Goal: Task Accomplishment & Management: Manage account settings

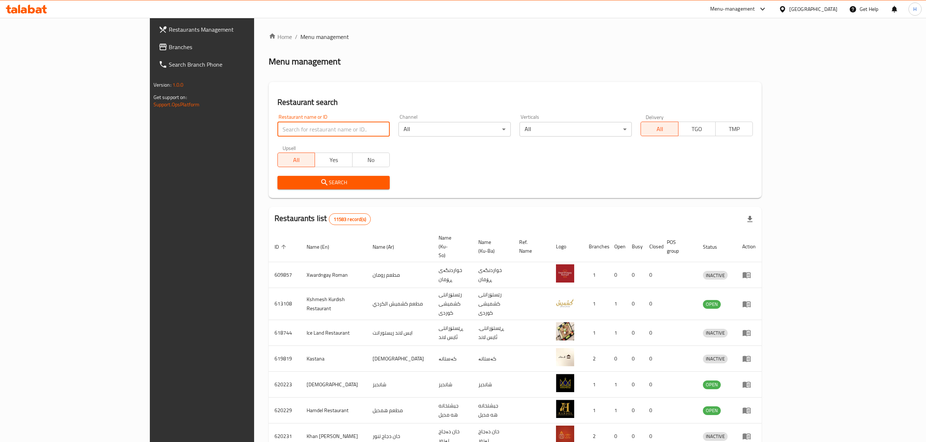
click at [301, 126] on input "search" at bounding box center [333, 129] width 112 height 15
paste input "693089"
type input "693089"
click button "Search" at bounding box center [333, 182] width 112 height 13
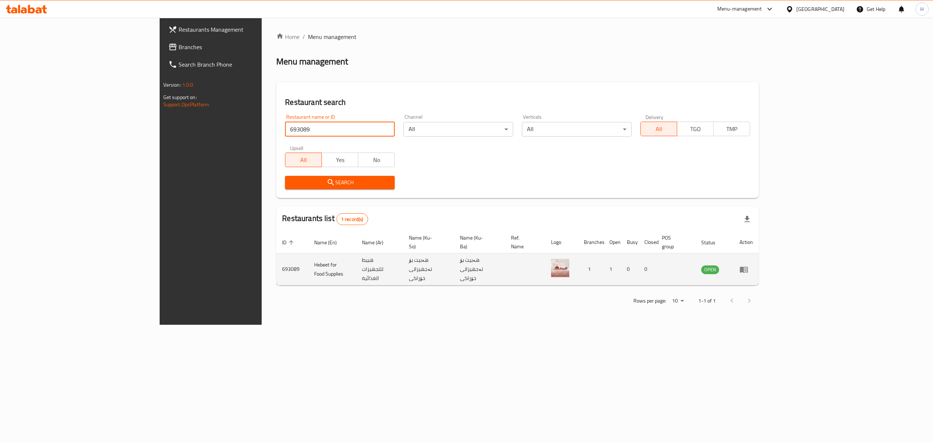
click at [759, 267] on td "enhanced table" at bounding box center [746, 270] width 25 height 32
click at [748, 267] on icon "enhanced table" at bounding box center [744, 270] width 8 height 6
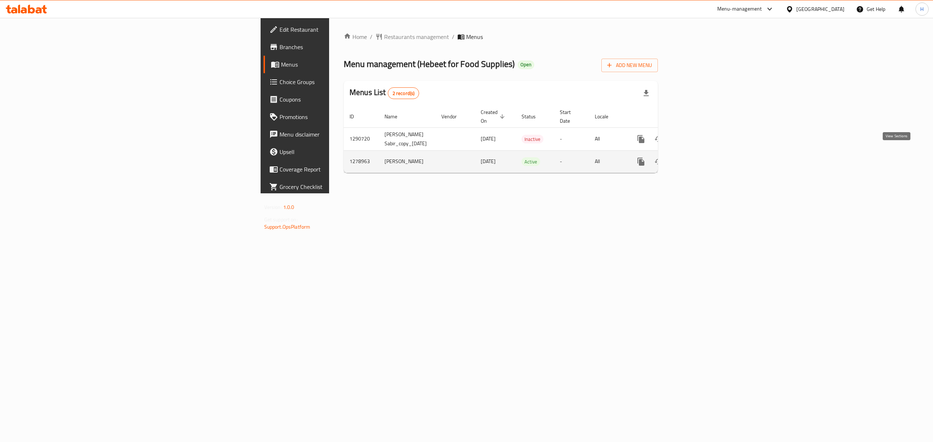
click at [702, 153] on link "enhanced table" at bounding box center [693, 161] width 17 height 17
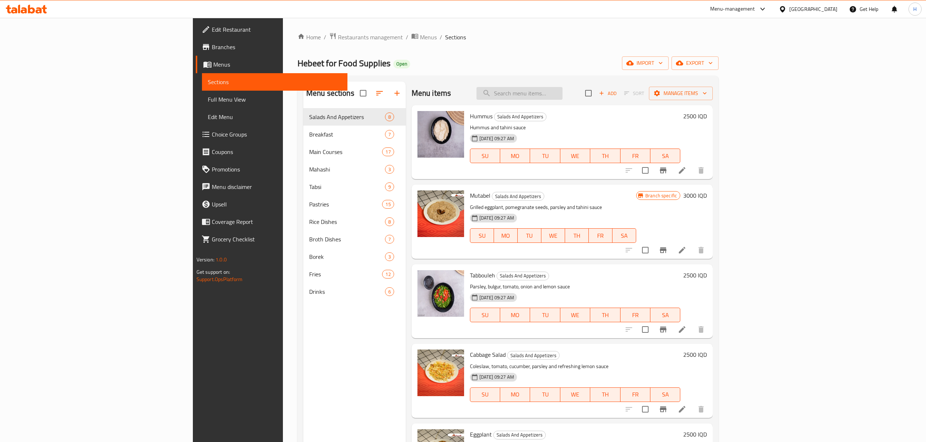
click at [562, 92] on input "search" at bounding box center [519, 93] width 86 height 13
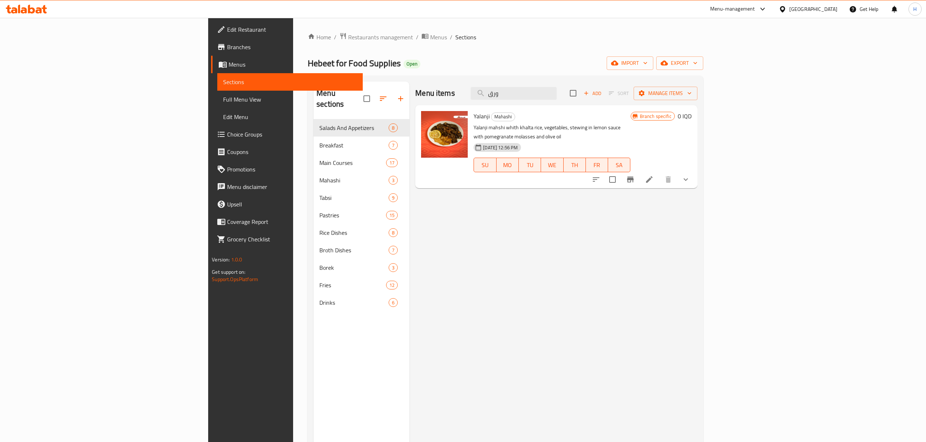
type input "ورق"
click at [659, 173] on li at bounding box center [649, 179] width 20 height 13
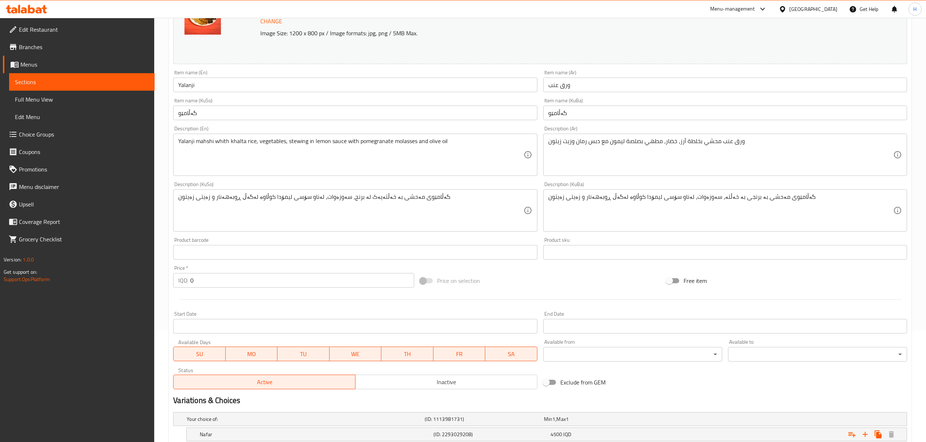
scroll to position [232, 0]
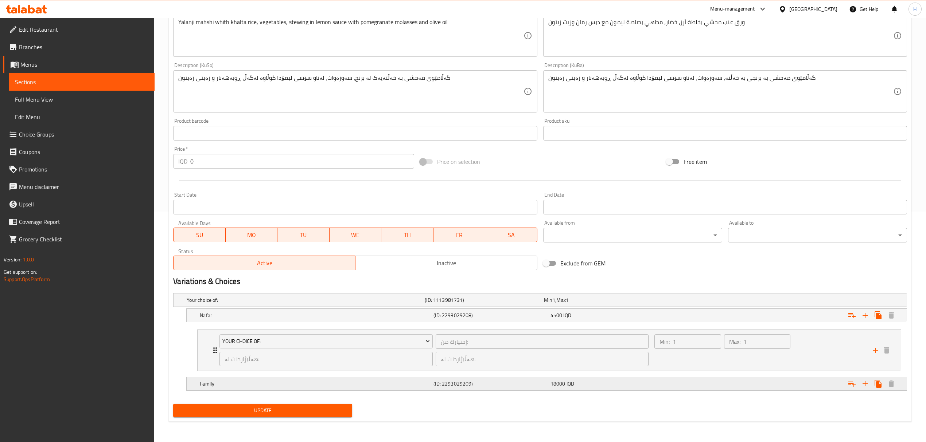
click at [325, 381] on h5 "Family" at bounding box center [315, 384] width 231 height 7
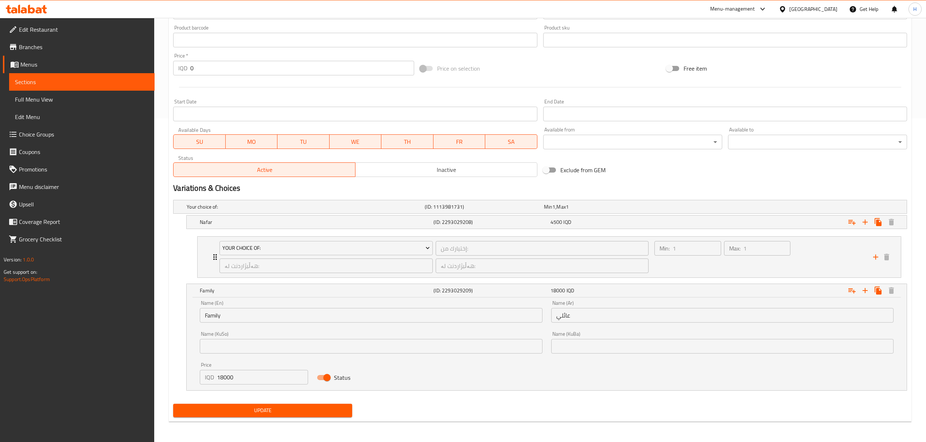
scroll to position [325, 0]
click at [323, 249] on span "Your Choice Of:" at bounding box center [325, 248] width 207 height 9
click at [199, 250] on div at bounding box center [466, 221] width 933 height 442
click at [170, 250] on div "Your choice of: (ID: 1113981731) Min 1 , Max 1 Name (En) Your choice of: Name (…" at bounding box center [540, 299] width 740 height 204
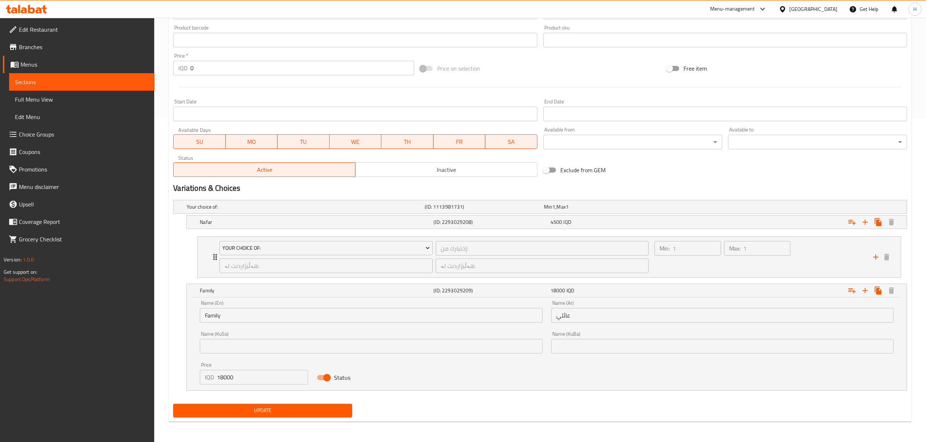
click at [173, 188] on h2 "Variations & Choices" at bounding box center [540, 188] width 734 height 11
click at [171, 190] on div "Variations & Choices" at bounding box center [540, 188] width 740 height 17
click at [176, 187] on h2 "Variations & Choices" at bounding box center [540, 188] width 734 height 11
drag, startPoint x: 176, startPoint y: 187, endPoint x: 248, endPoint y: 192, distance: 72.4
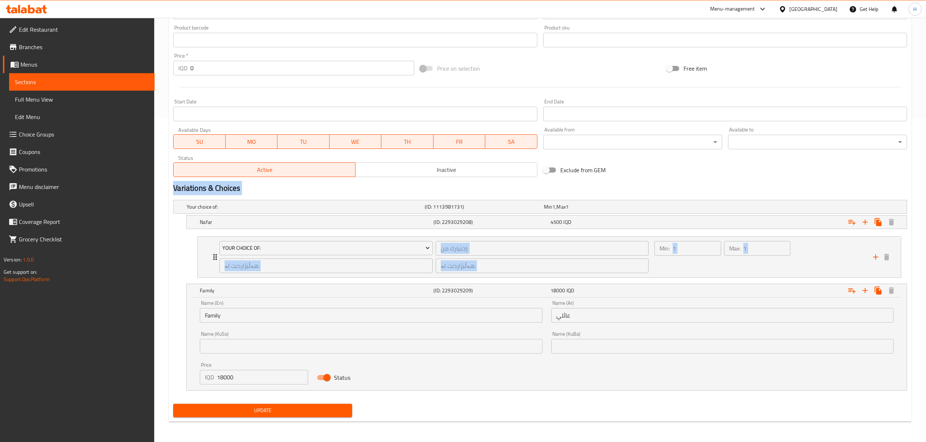
click at [248, 192] on h2 "Variations & Choices" at bounding box center [540, 188] width 734 height 11
click at [245, 190] on h2 "Variations & Choices" at bounding box center [540, 188] width 734 height 11
click at [191, 187] on h2 "Variations & Choices" at bounding box center [540, 188] width 734 height 11
drag, startPoint x: 191, startPoint y: 187, endPoint x: 235, endPoint y: 190, distance: 43.8
click at [235, 190] on h2 "Variations & Choices" at bounding box center [540, 188] width 734 height 11
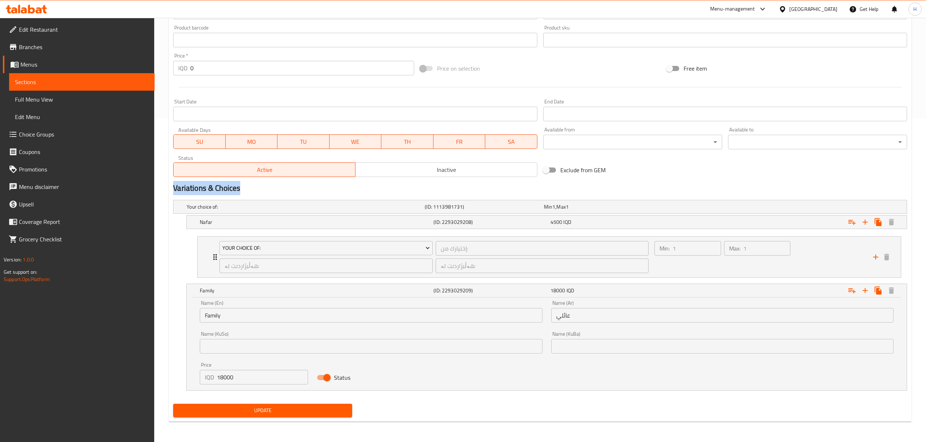
click at [235, 191] on h2 "Variations & Choices" at bounding box center [540, 188] width 734 height 11
click at [191, 188] on h2 "Variations & Choices" at bounding box center [540, 188] width 734 height 11
drag, startPoint x: 191, startPoint y: 188, endPoint x: 227, endPoint y: 191, distance: 36.6
click at [227, 191] on h2 "Variations & Choices" at bounding box center [540, 188] width 734 height 11
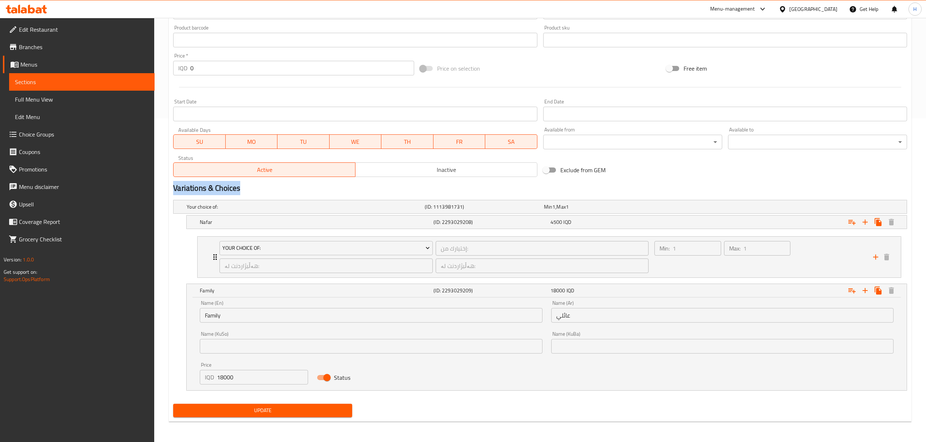
drag, startPoint x: 227, startPoint y: 191, endPoint x: 192, endPoint y: 191, distance: 35.0
click at [192, 191] on h2 "Variations & Choices" at bounding box center [540, 188] width 734 height 11
drag, startPoint x: 192, startPoint y: 191, endPoint x: 229, endPoint y: 191, distance: 36.8
click at [229, 191] on h2 "Variations & Choices" at bounding box center [540, 188] width 734 height 11
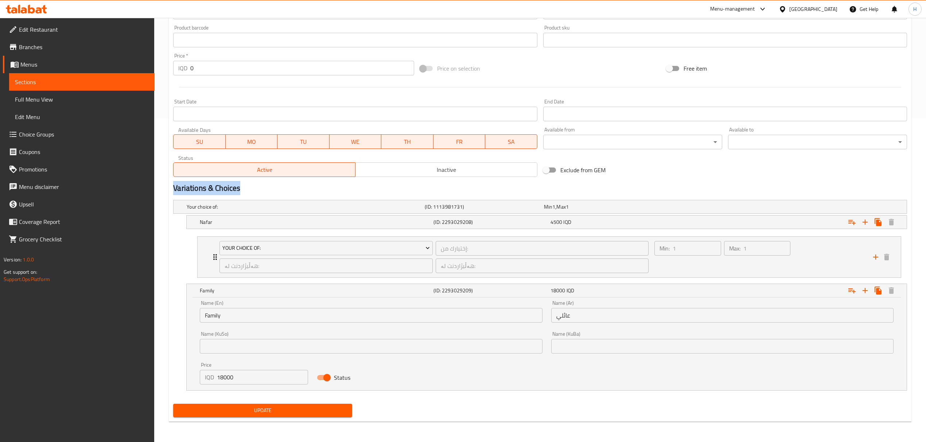
click at [229, 191] on h2 "Variations & Choices" at bounding box center [540, 188] width 734 height 11
click at [186, 191] on h2 "Variations & Choices" at bounding box center [540, 188] width 734 height 11
drag, startPoint x: 186, startPoint y: 191, endPoint x: 232, endPoint y: 192, distance: 45.9
click at [232, 192] on h2 "Variations & Choices" at bounding box center [540, 188] width 734 height 11
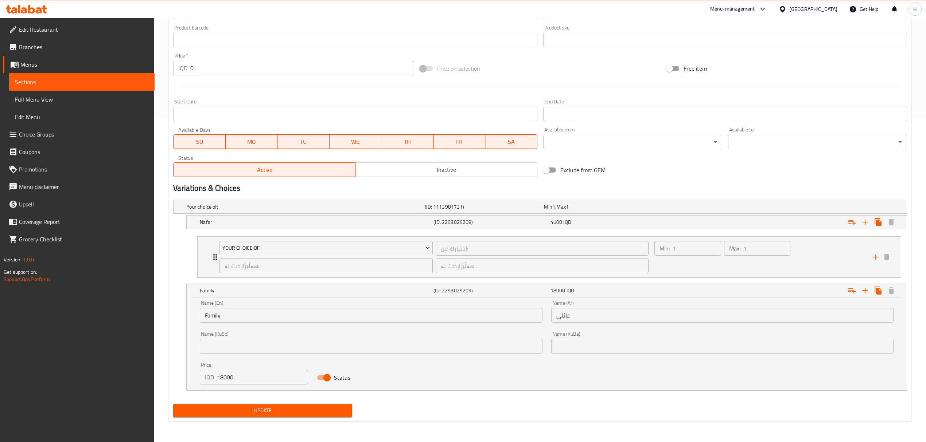
click at [191, 190] on h2 "Variations & Choices" at bounding box center [540, 188] width 734 height 11
drag, startPoint x: 191, startPoint y: 190, endPoint x: 219, endPoint y: 191, distance: 27.8
click at [219, 191] on h2 "Variations & Choices" at bounding box center [540, 188] width 734 height 11
click at [206, 190] on h2 "Variations & Choices" at bounding box center [540, 188] width 734 height 11
click at [198, 189] on h2 "Variations & Choices" at bounding box center [540, 188] width 734 height 11
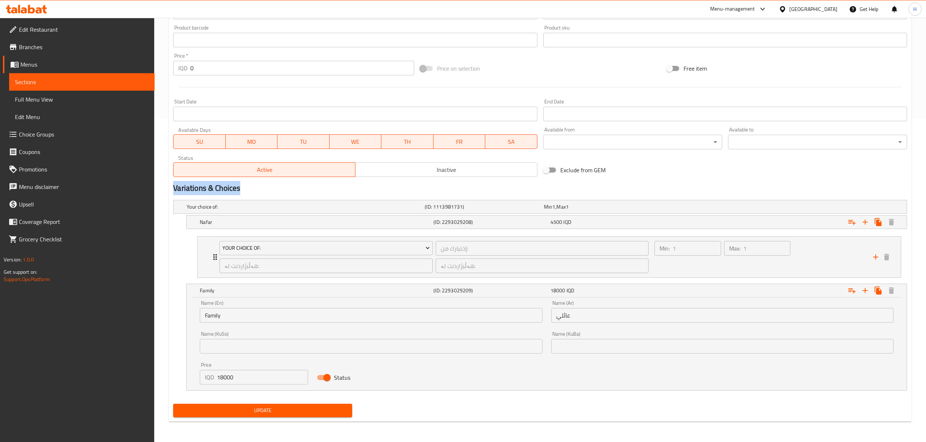
drag, startPoint x: 198, startPoint y: 189, endPoint x: 219, endPoint y: 193, distance: 21.9
click at [219, 193] on h2 "Variations & Choices" at bounding box center [540, 188] width 734 height 11
click at [210, 188] on h2 "Variations & Choices" at bounding box center [540, 188] width 734 height 11
click at [178, 244] on nav "Your Choice Of: إختيارك من: ​ هەڵبژاردنت لە: ​ هەڵبژاردنت لە: ​ Min: 1 ​ Max: 1…" at bounding box center [540, 257] width 734 height 53
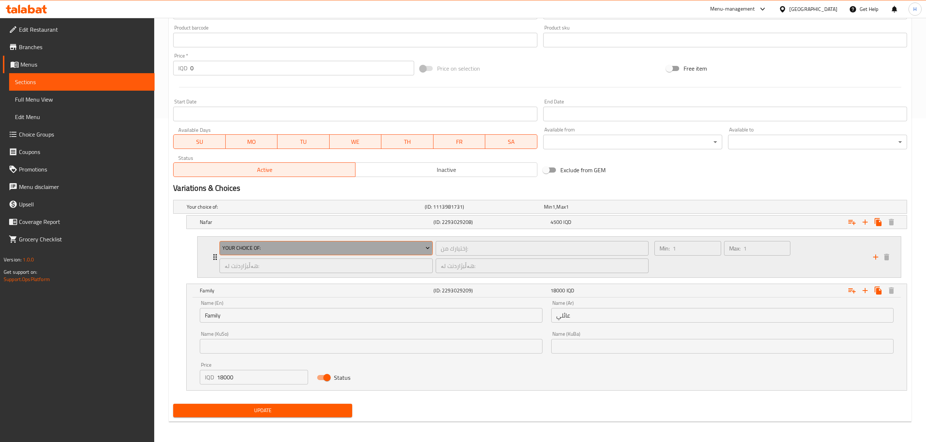
click at [304, 247] on span "Your Choice Of:" at bounding box center [325, 248] width 207 height 9
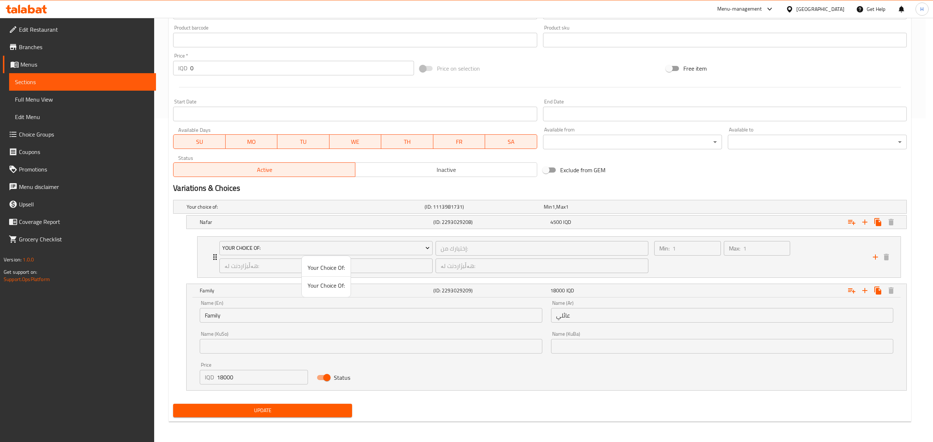
click at [192, 249] on div at bounding box center [466, 221] width 933 height 442
click at [515, 187] on h2 "Variations & Choices" at bounding box center [540, 188] width 734 height 11
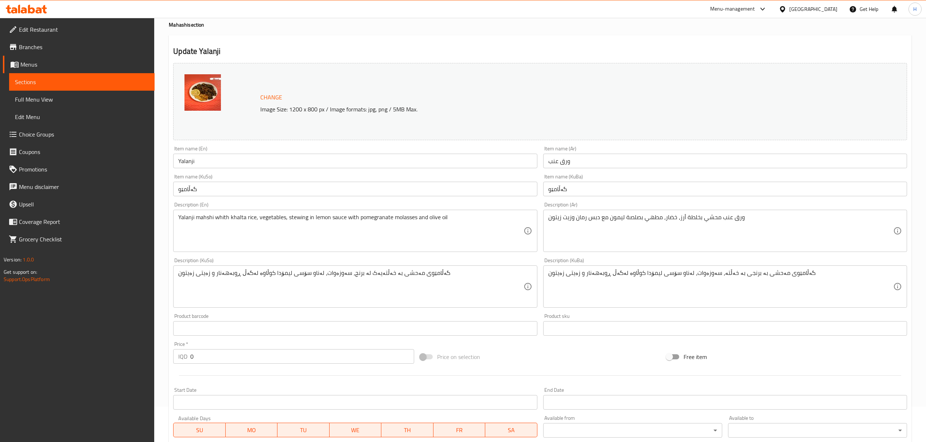
scroll to position [0, 0]
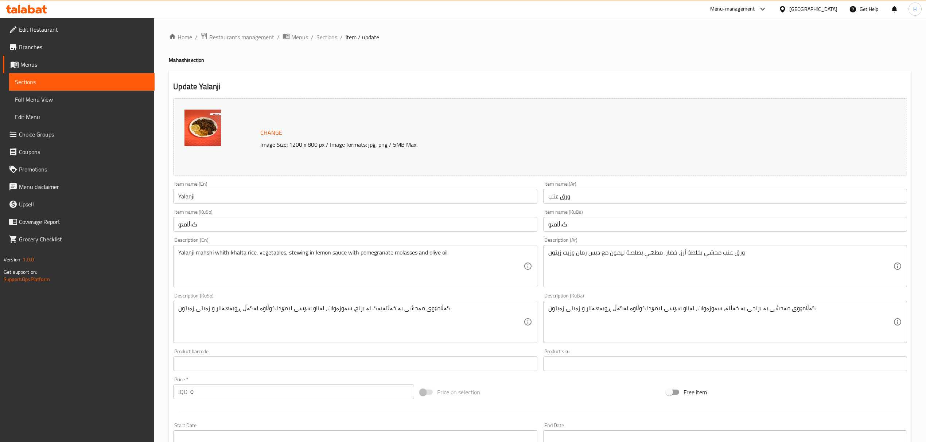
click at [321, 33] on span "Sections" at bounding box center [326, 37] width 21 height 9
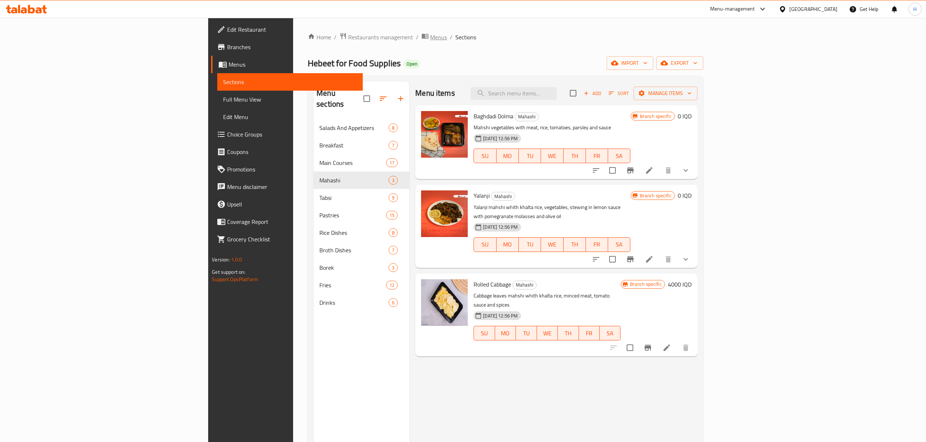
click at [430, 36] on span "Menus" at bounding box center [438, 37] width 17 height 9
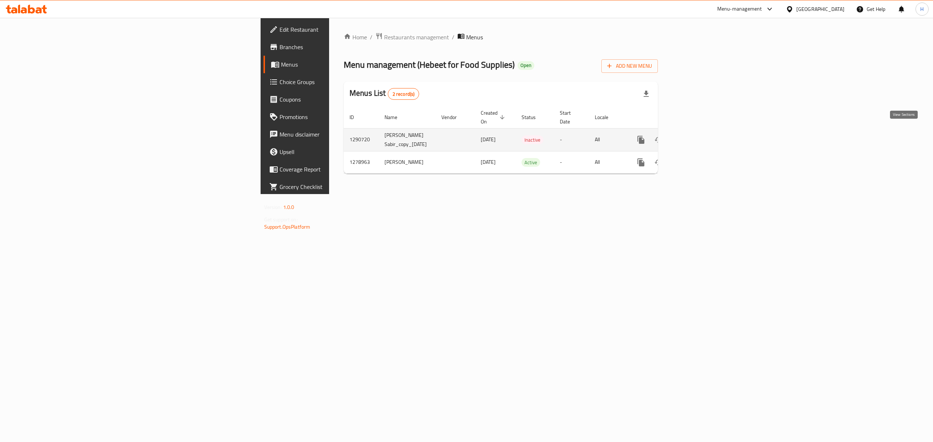
click at [698, 136] on icon "enhanced table" at bounding box center [693, 140] width 9 height 9
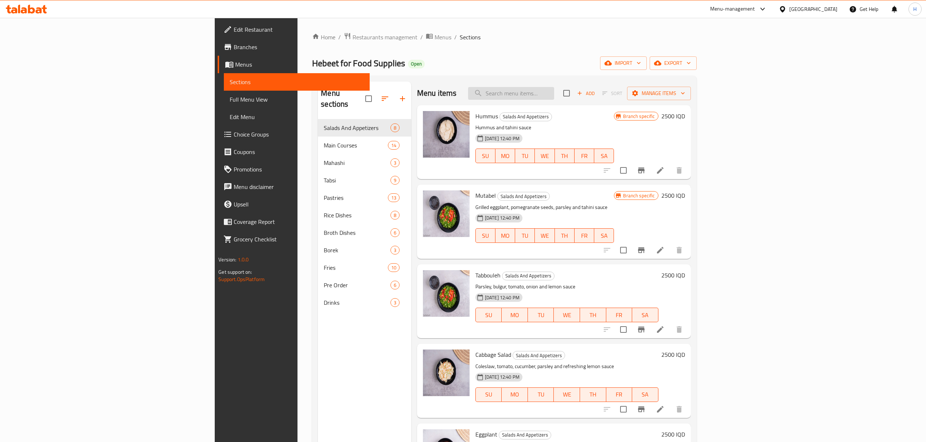
click at [554, 97] on input "search" at bounding box center [511, 93] width 86 height 13
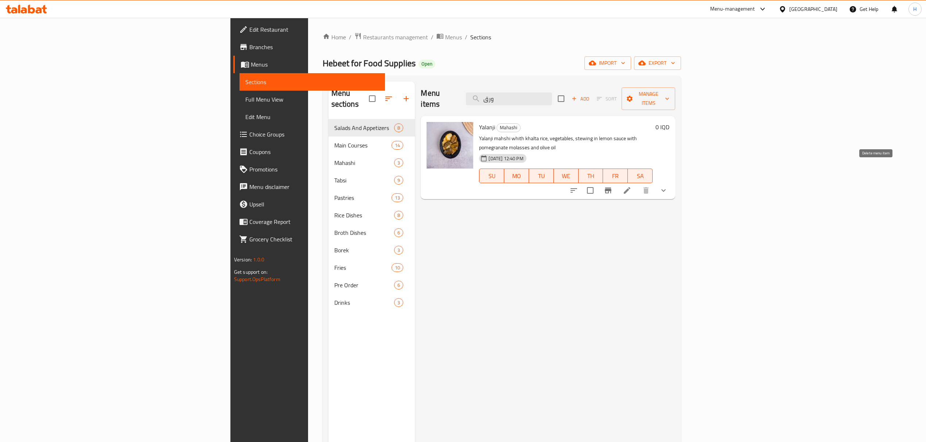
type input "ورق"
click at [668, 186] on icon "show more" at bounding box center [663, 190] width 9 height 9
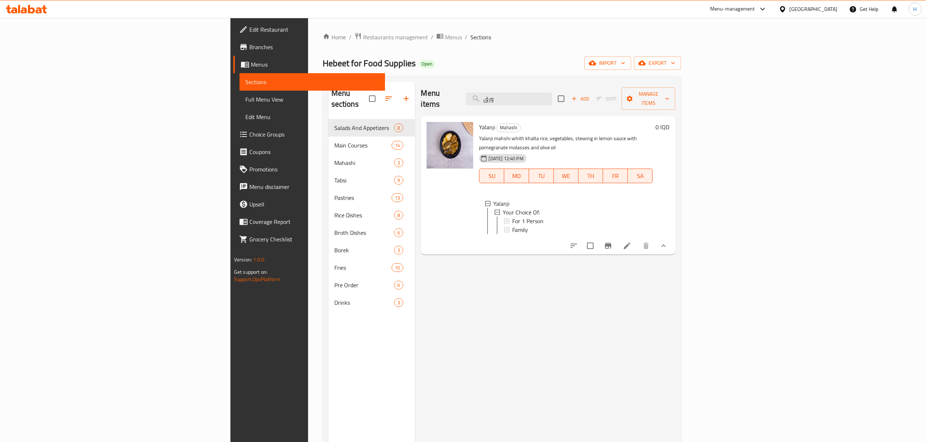
click at [631, 242] on icon at bounding box center [627, 246] width 9 height 9
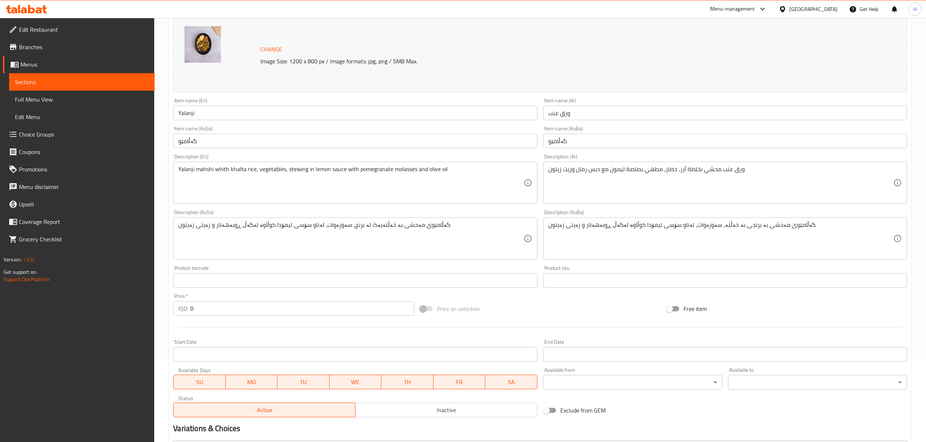
scroll to position [184, 0]
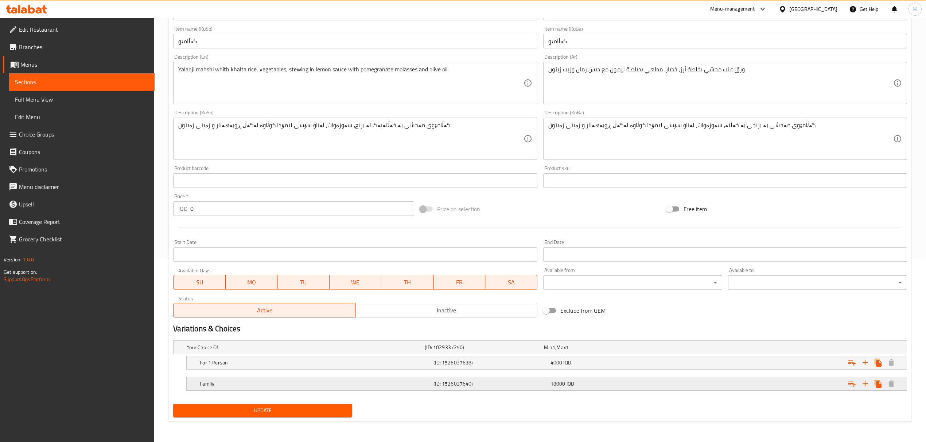
click at [488, 381] on h5 "(ID: 1526037640)" at bounding box center [490, 384] width 114 height 7
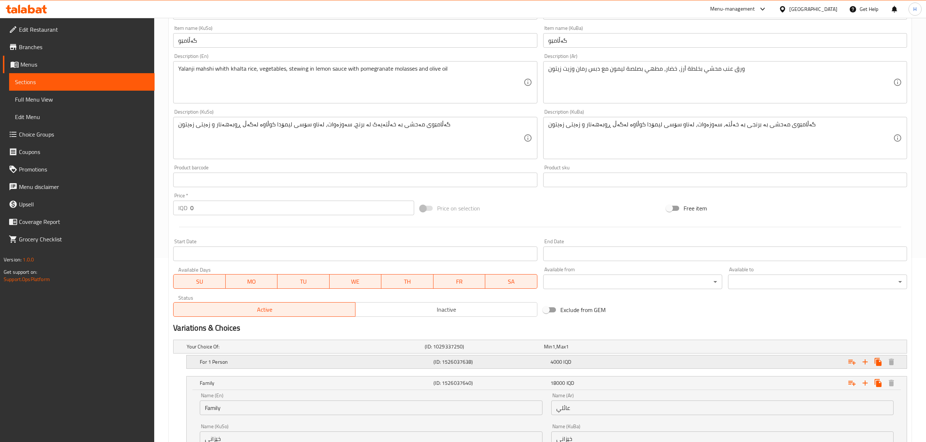
click at [475, 365] on h5 "(ID: 1526037638)" at bounding box center [490, 362] width 114 height 7
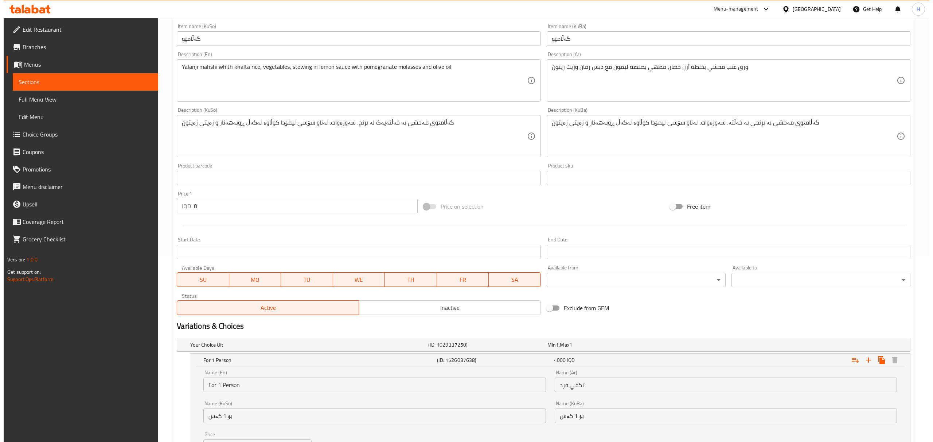
scroll to position [0, 0]
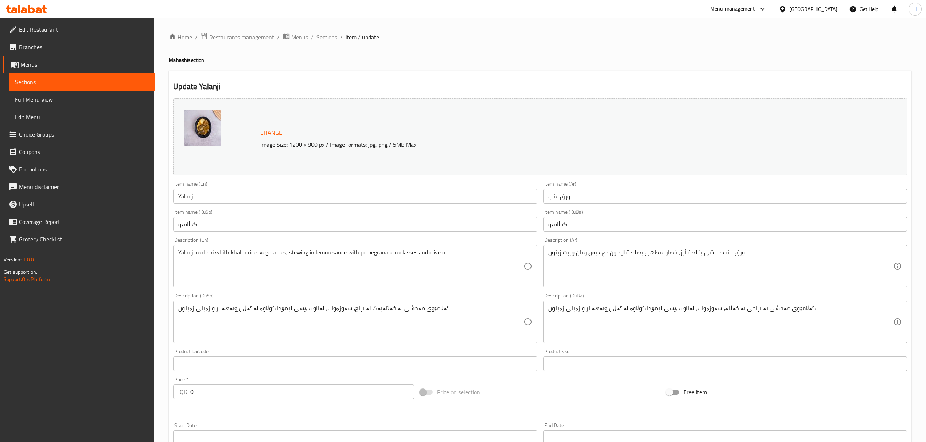
click at [325, 36] on span "Sections" at bounding box center [326, 37] width 21 height 9
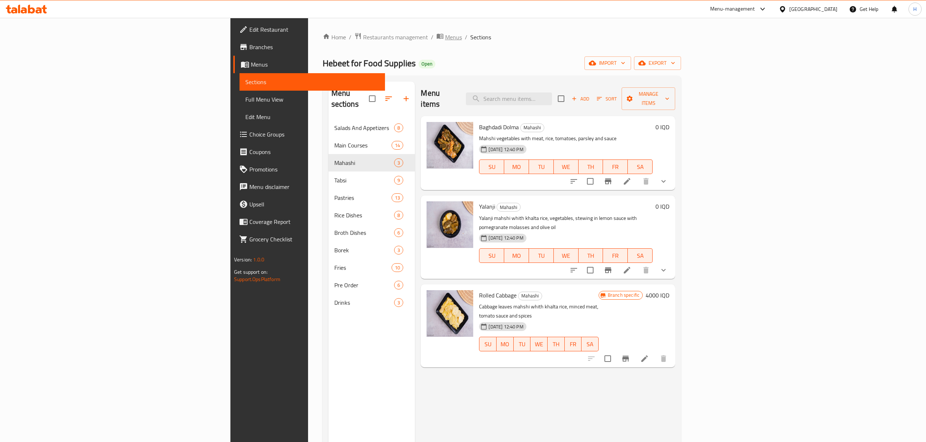
click at [436, 42] on span "breadcrumb" at bounding box center [440, 36] width 9 height 9
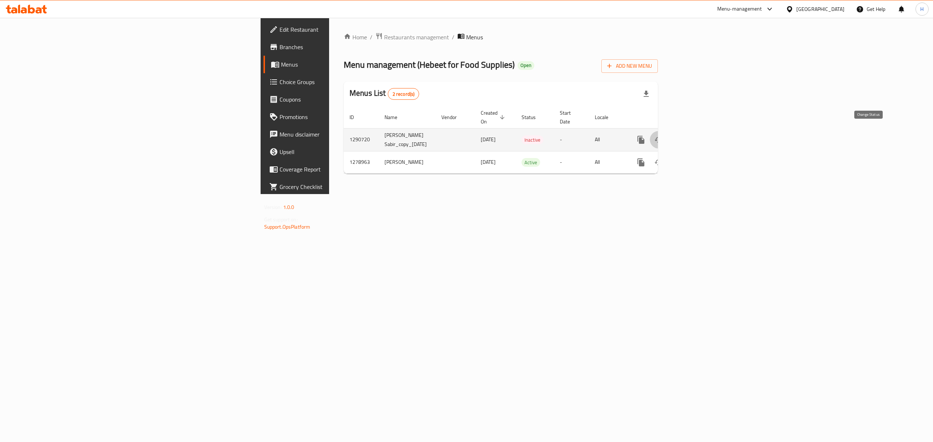
click at [663, 136] on icon "enhanced table" at bounding box center [658, 140] width 9 height 9
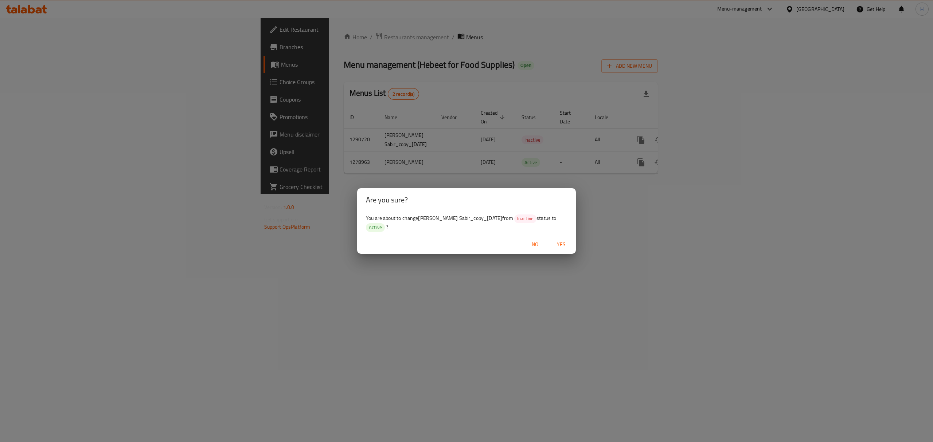
click at [560, 247] on span "Yes" at bounding box center [561, 244] width 17 height 9
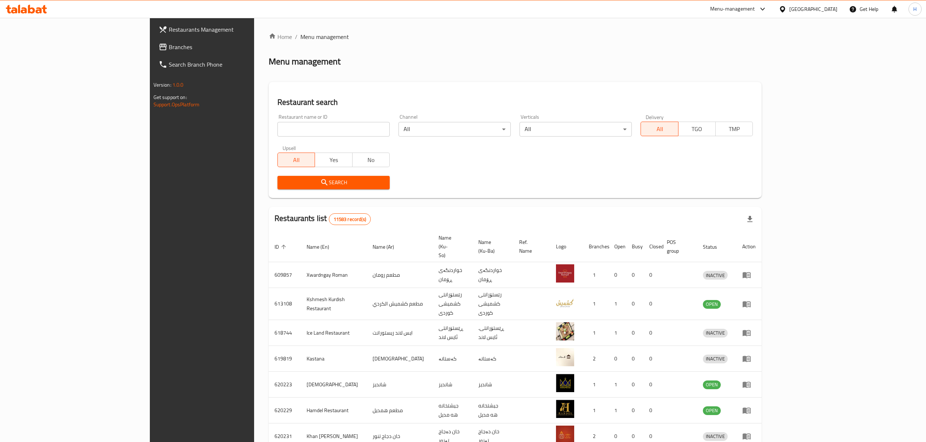
click at [301, 132] on div at bounding box center [463, 221] width 926 height 442
click at [301, 132] on input "search" at bounding box center [333, 129] width 112 height 15
type input "dejaj abo"
click button "Search" at bounding box center [333, 182] width 112 height 13
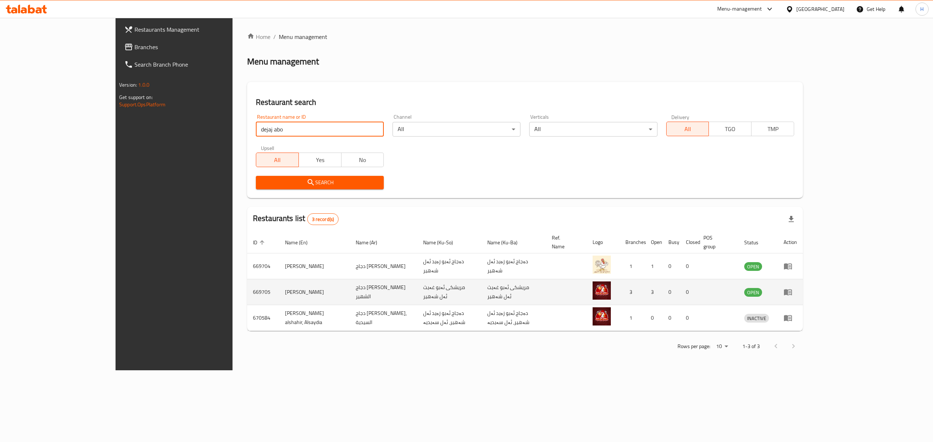
click at [698, 294] on td "0" at bounding box center [688, 293] width 17 height 26
click at [803, 288] on td "enhanced table" at bounding box center [790, 293] width 25 height 26
click at [792, 290] on icon "enhanced table" at bounding box center [788, 293] width 8 height 6
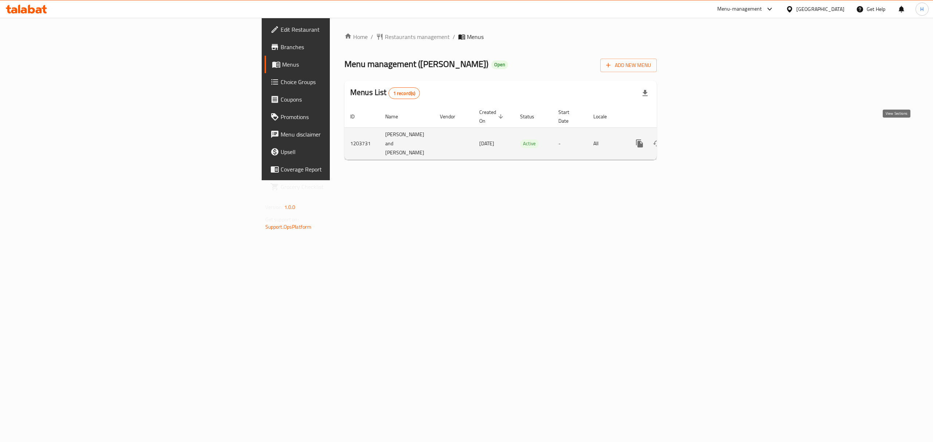
click at [697, 139] on icon "enhanced table" at bounding box center [692, 143] width 9 height 9
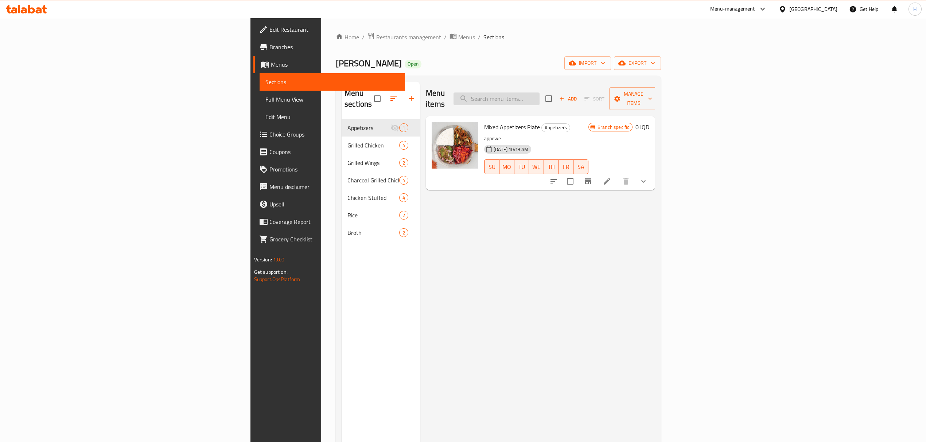
click at [539, 94] on input "search" at bounding box center [496, 99] width 86 height 13
type input "اجن"
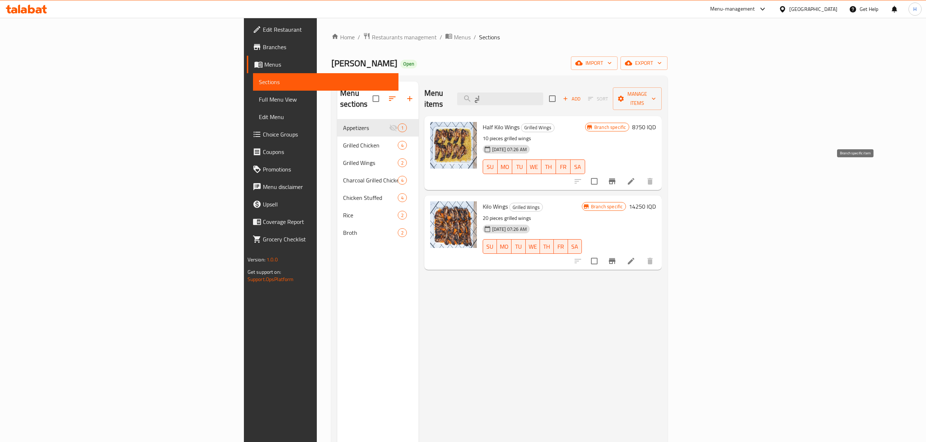
type input "أج"
click at [621, 173] on button "Branch-specific-item" at bounding box center [611, 181] width 17 height 17
click at [615, 258] on icon "Branch-specific-item" at bounding box center [612, 261] width 7 height 6
click at [616, 177] on icon "Branch-specific-item" at bounding box center [612, 181] width 9 height 9
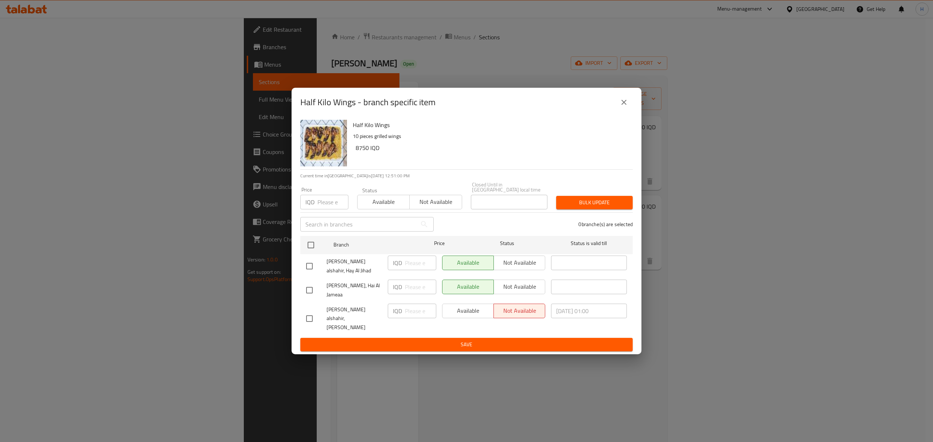
click at [468, 309] on div "Available Not available" at bounding box center [493, 311] width 103 height 15
click at [308, 317] on input "checkbox" at bounding box center [309, 318] width 15 height 15
checkbox input "true"
click at [452, 316] on span "Available" at bounding box center [468, 311] width 46 height 11
click at [454, 338] on button "Save" at bounding box center [466, 344] width 332 height 13
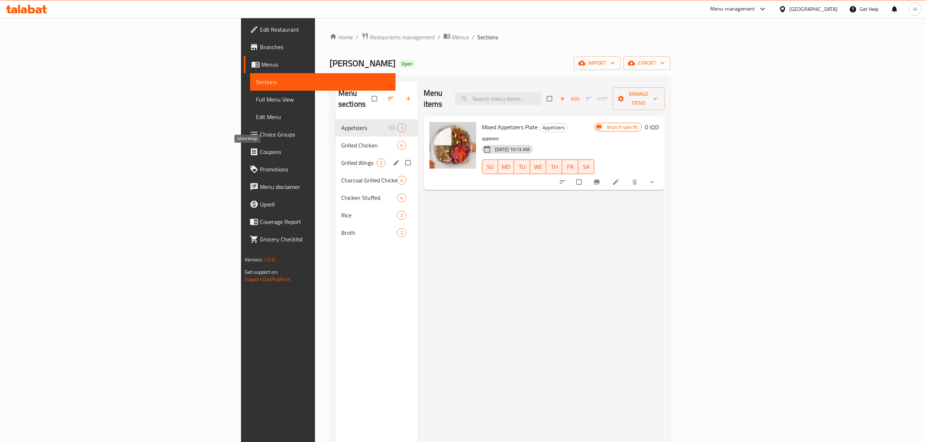
click at [341, 159] on span "Grilled Wings" at bounding box center [358, 163] width 35 height 9
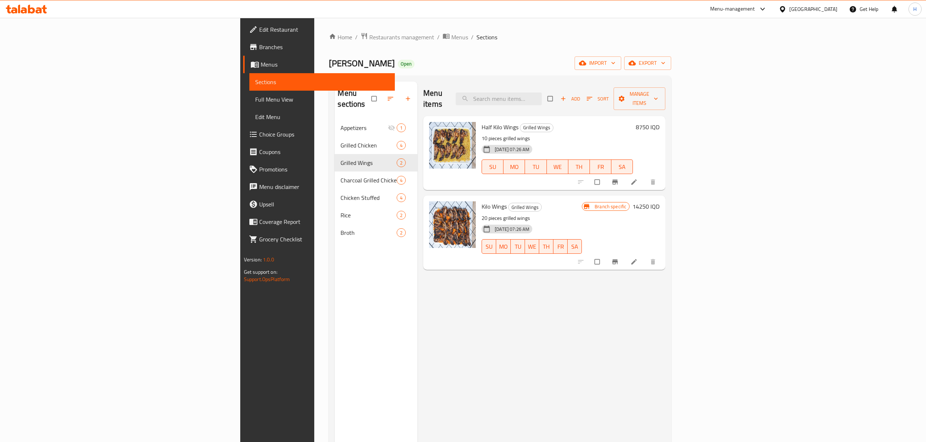
click at [619, 258] on icon "Branch-specific-item" at bounding box center [614, 261] width 7 height 7
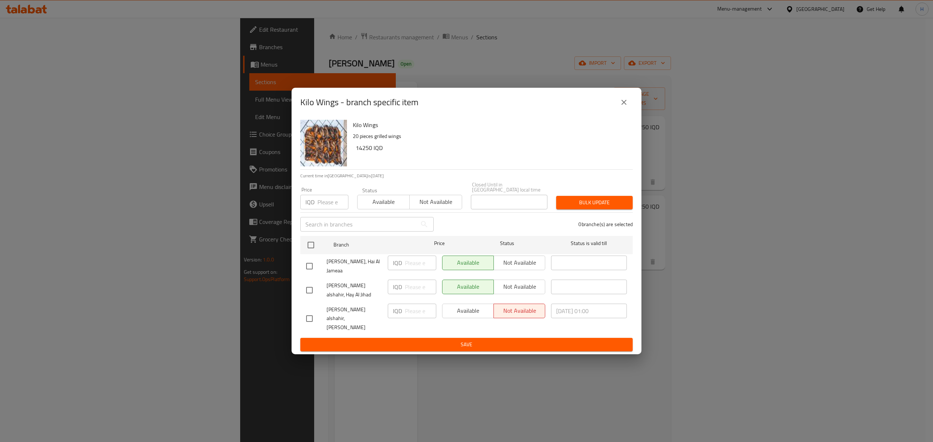
click at [311, 311] on input "checkbox" at bounding box center [309, 318] width 15 height 15
checkbox input "true"
click at [479, 311] on span "Available" at bounding box center [468, 311] width 46 height 11
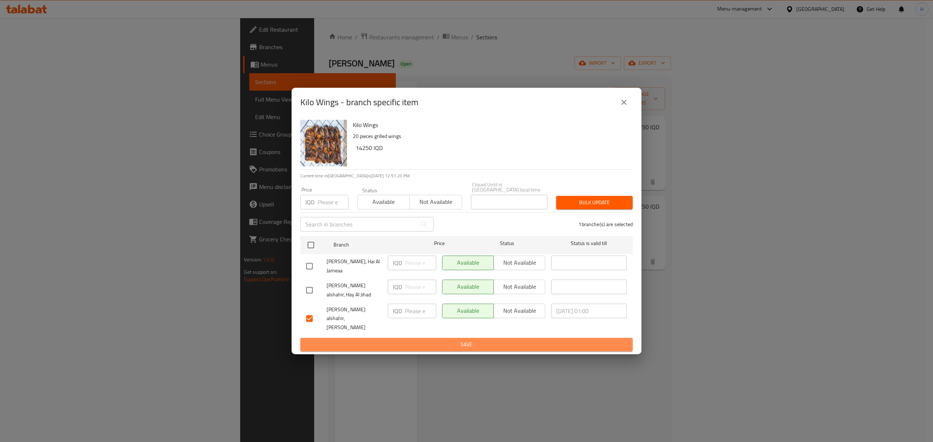
click at [458, 340] on span "Save" at bounding box center [466, 344] width 321 height 9
